Goal: Transaction & Acquisition: Book appointment/travel/reservation

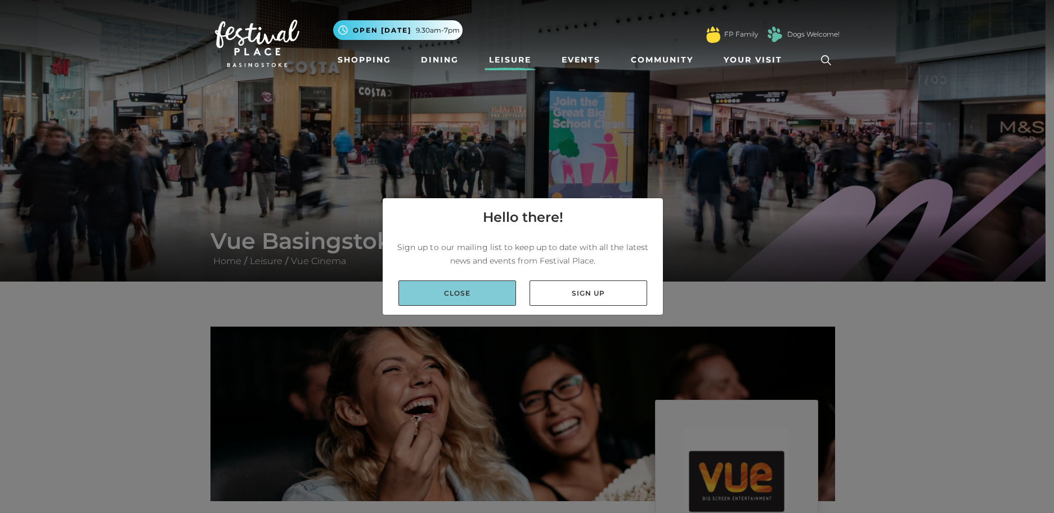
click at [472, 293] on link "Close" at bounding box center [457, 292] width 118 height 25
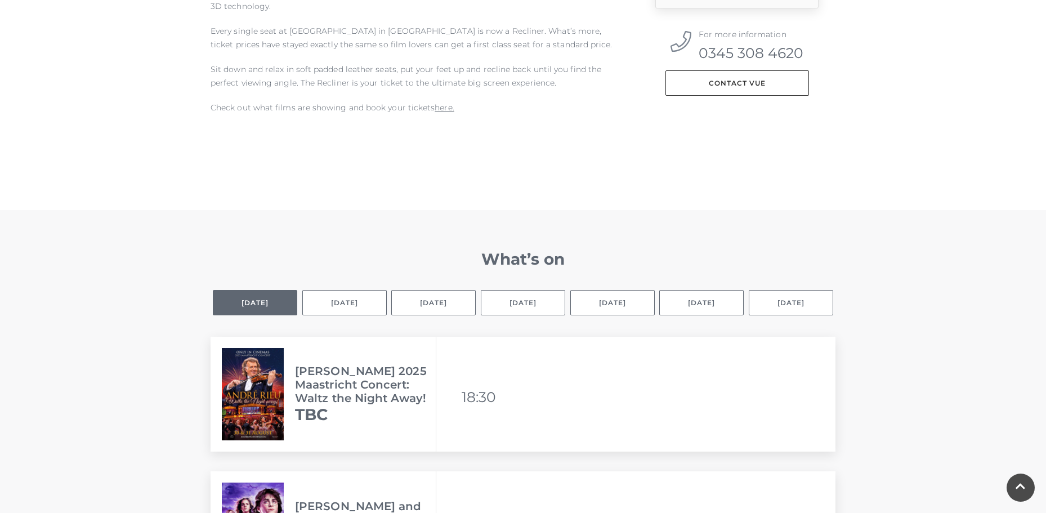
scroll to position [512, 0]
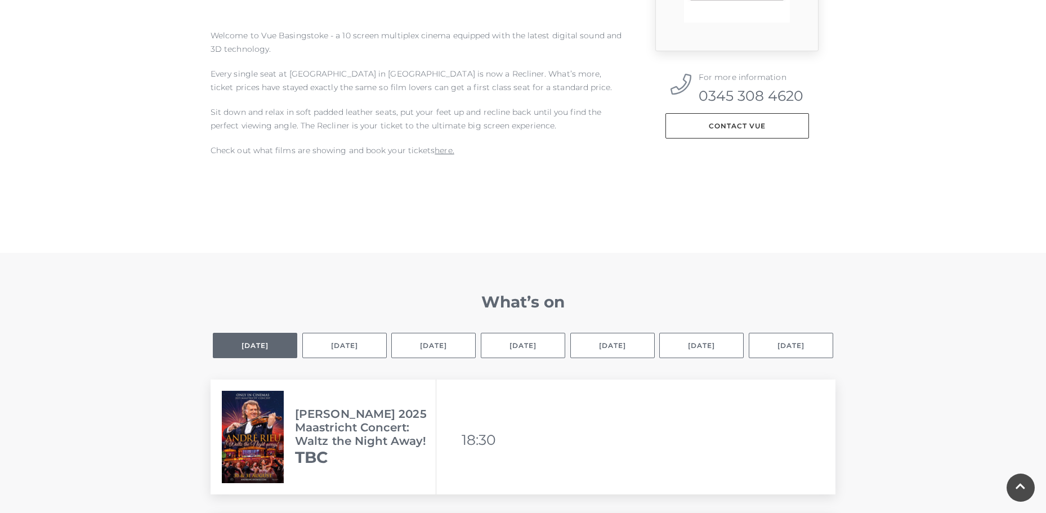
drag, startPoint x: 1050, startPoint y: 42, endPoint x: 1060, endPoint y: 96, distance: 55.0
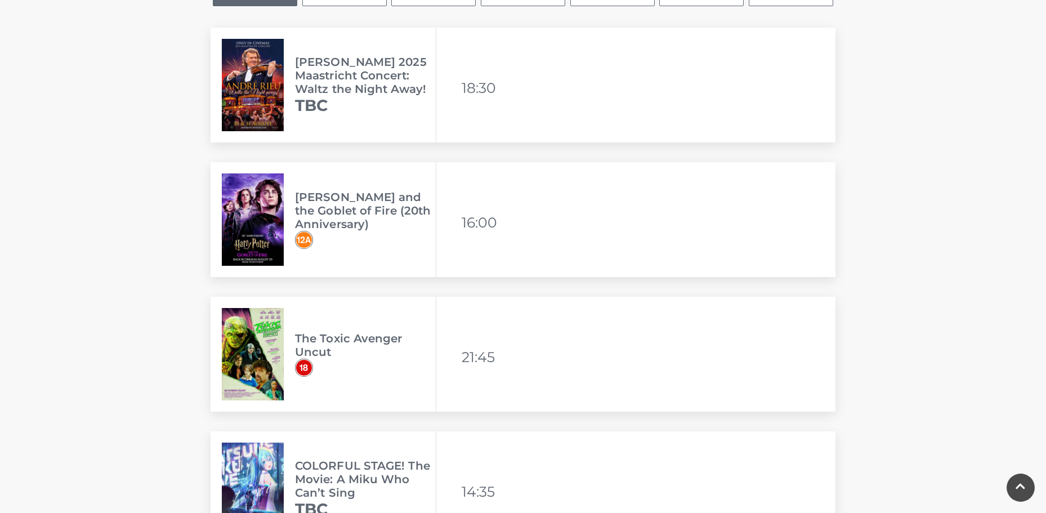
scroll to position [799, 0]
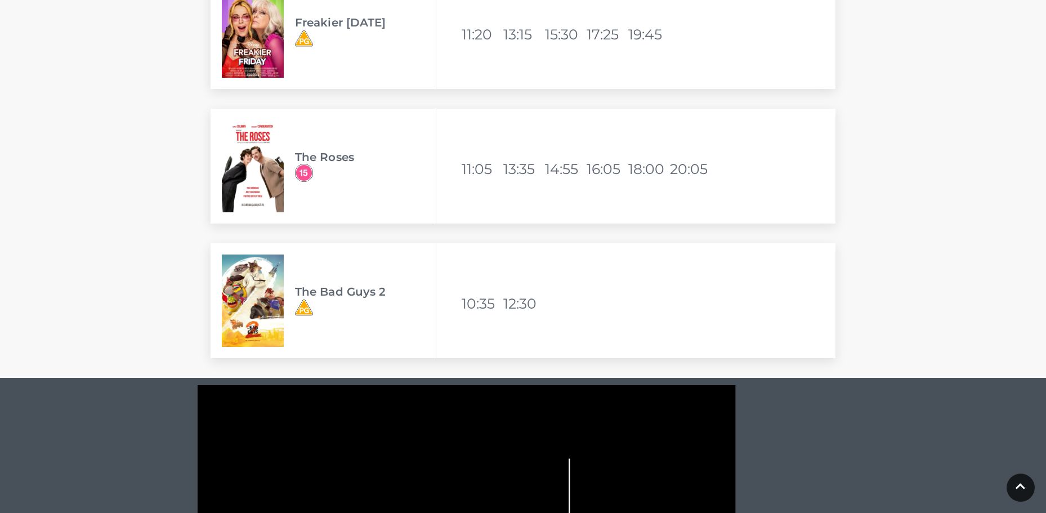
scroll to position [3602, 0]
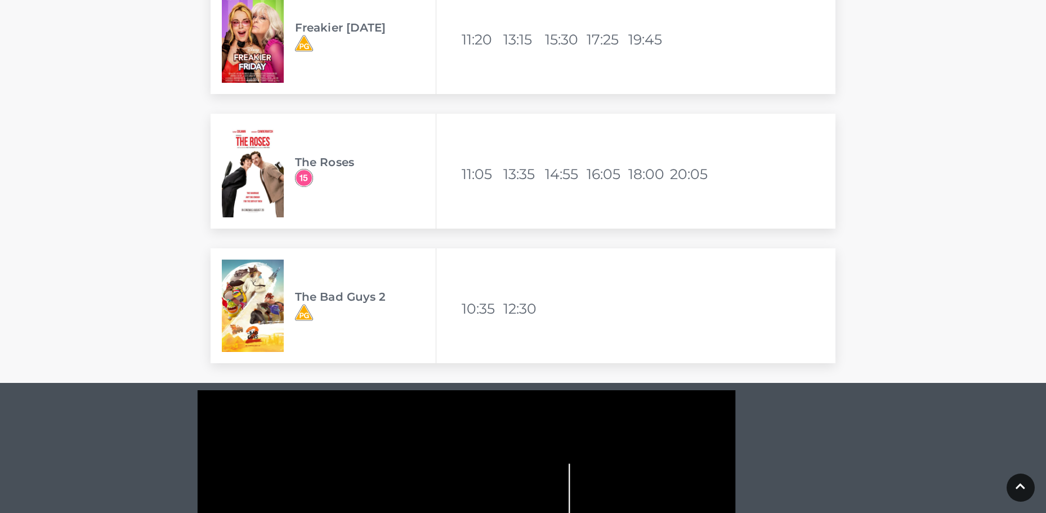
click at [321, 298] on h3 "The Bad Guys 2" at bounding box center [365, 297] width 141 height 14
click at [253, 304] on img at bounding box center [253, 305] width 62 height 92
click at [387, 293] on h3 "The Bad Guys 2" at bounding box center [365, 297] width 141 height 14
